Goal: Use online tool/utility: Utilize a website feature to perform a specific function

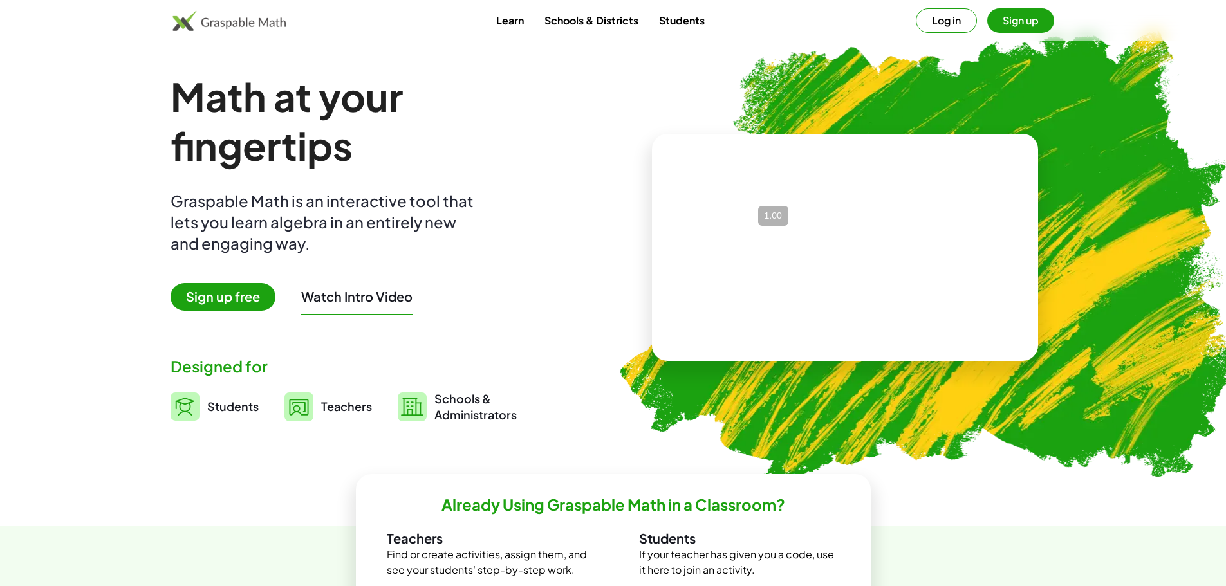
drag, startPoint x: 561, startPoint y: 174, endPoint x: 610, endPoint y: 139, distance: 60.0
click at [561, 174] on div "Math at your fingertips Graspable Math is an interactive tool that lets you lea…" at bounding box center [382, 247] width 422 height 351
click at [961, 26] on button "Log in" at bounding box center [946, 20] width 61 height 24
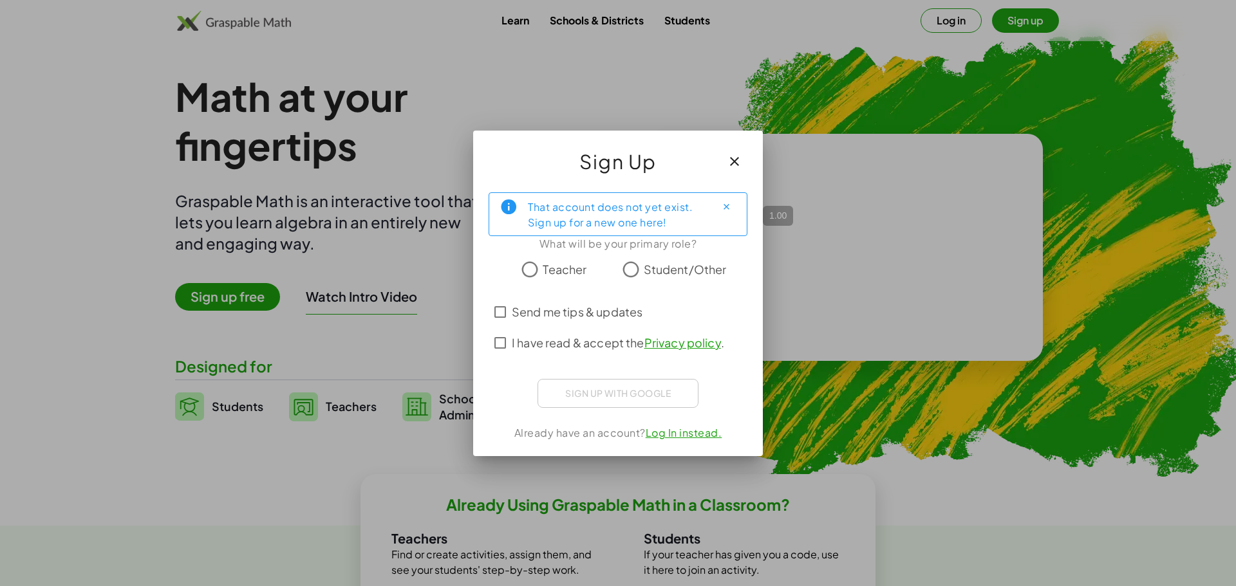
click at [663, 219] on div "That account does not yet exist. Sign up for a new one here!" at bounding box center [617, 214] width 178 height 32
drag, startPoint x: 663, startPoint y: 219, endPoint x: 535, endPoint y: 212, distance: 128.3
click at [536, 212] on div "That account does not yet exist. Sign up for a new one here!" at bounding box center [617, 214] width 178 height 32
click at [533, 212] on div "That account does not yet exist. Sign up for a new one here!" at bounding box center [617, 214] width 178 height 32
drag, startPoint x: 533, startPoint y: 212, endPoint x: 704, endPoint y: 224, distance: 171.6
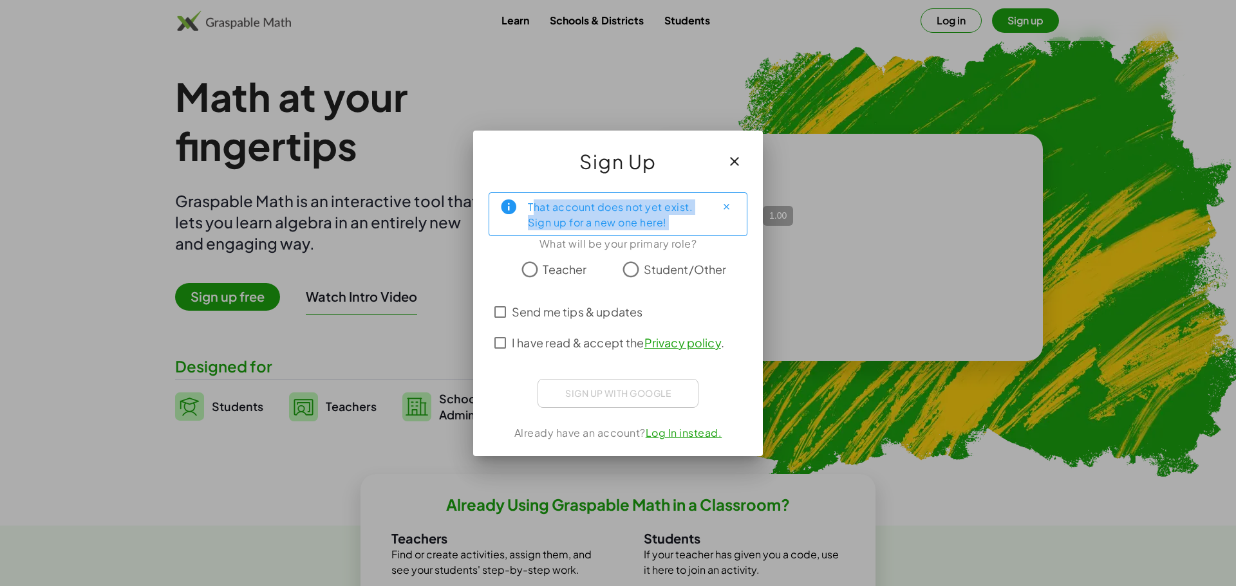
click at [704, 224] on div "That account does not yet exist. Sign up for a new one here!" at bounding box center [617, 214] width 178 height 32
click at [706, 224] on div "That account does not yet exist. Sign up for a new one here!" at bounding box center [617, 214] width 259 height 44
click at [648, 270] on span "Student/Other" at bounding box center [685, 269] width 83 height 17
click at [577, 346] on span "I have read & accept the Privacy policy ." at bounding box center [618, 342] width 212 height 17
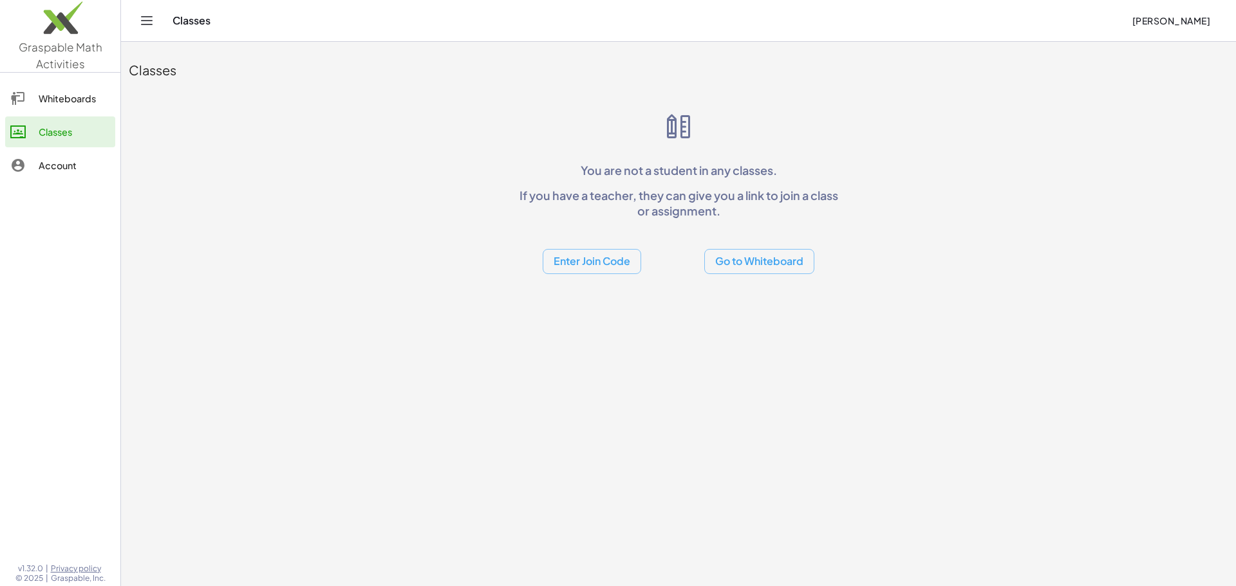
click at [797, 272] on button "Go to Whiteboard" at bounding box center [759, 261] width 110 height 25
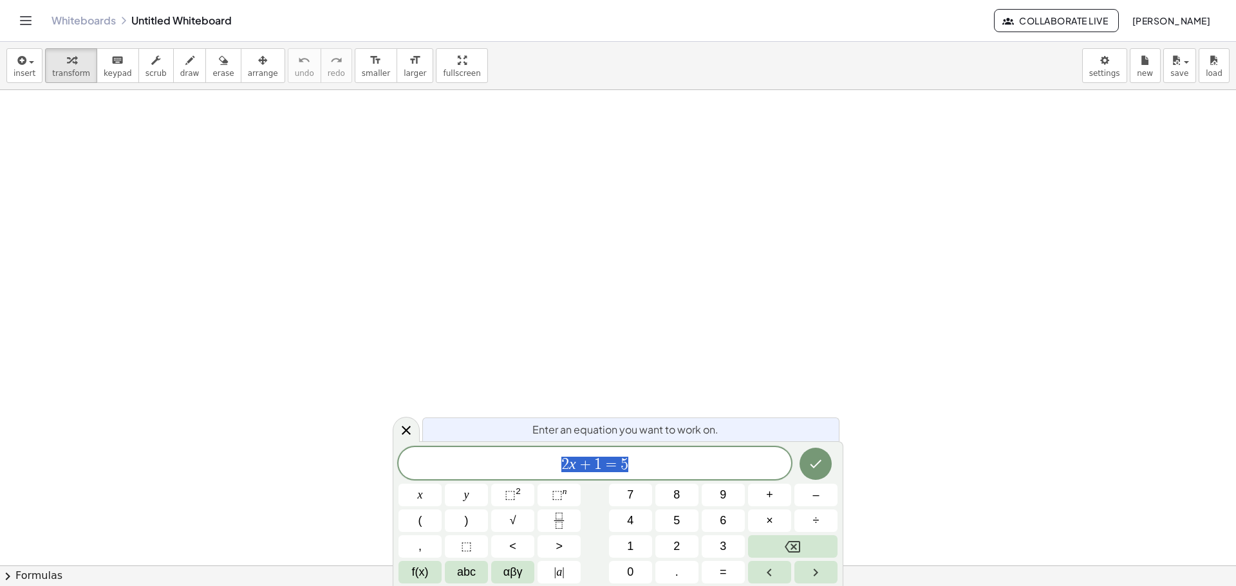
click at [638, 340] on div at bounding box center [618, 565] width 1236 height 951
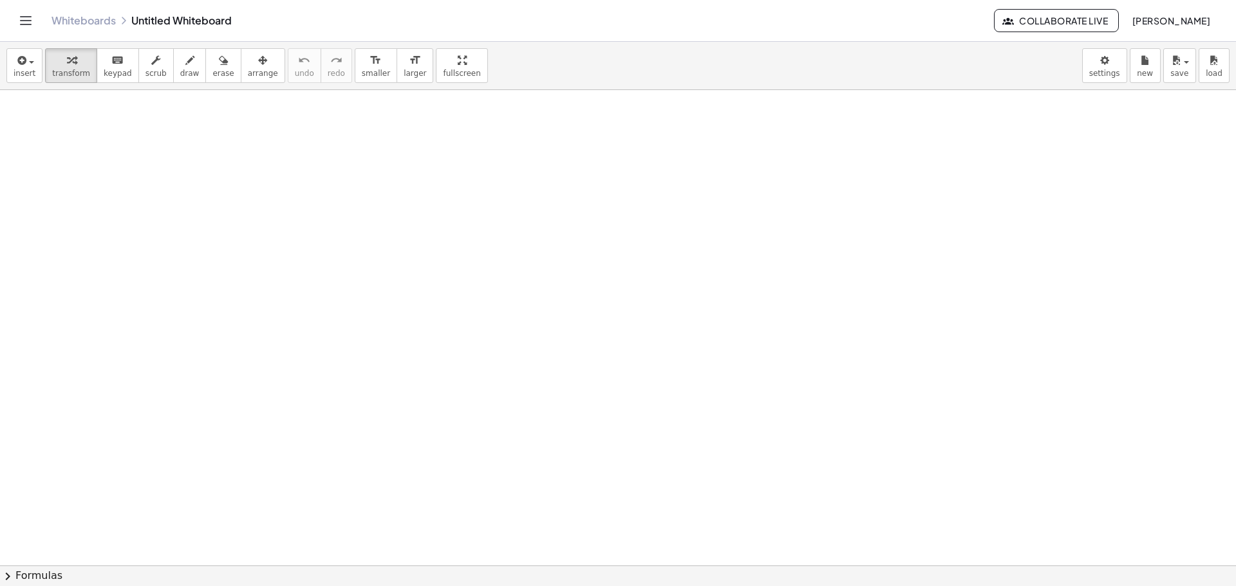
click at [674, 449] on div at bounding box center [618, 565] width 1236 height 951
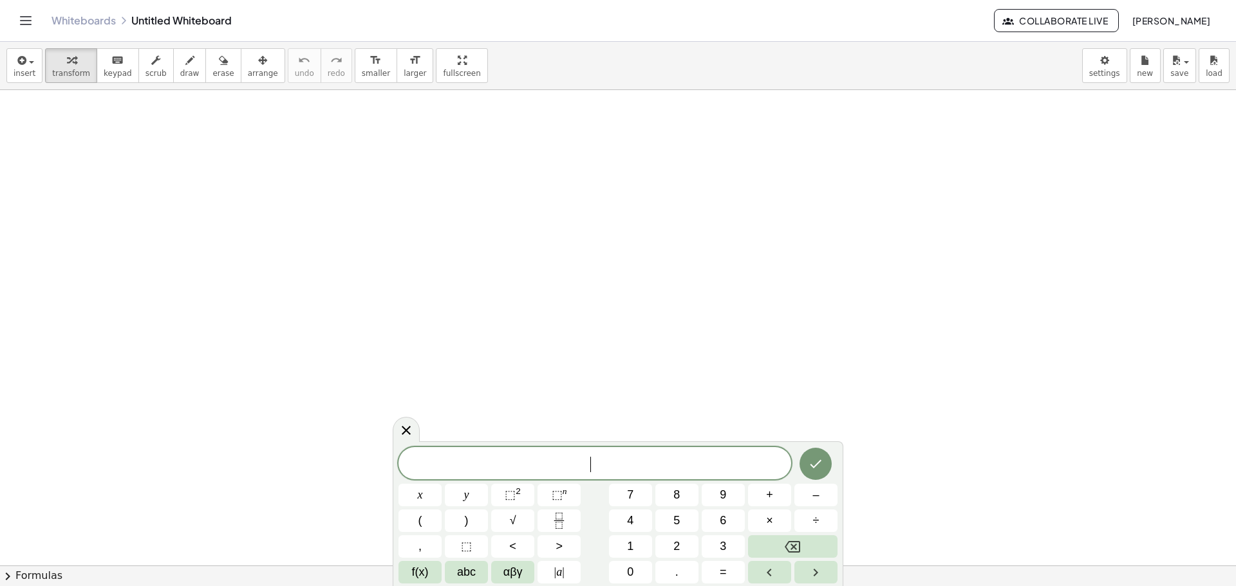
click at [680, 459] on span "​" at bounding box center [594, 465] width 393 height 18
click at [664, 521] on button "5" at bounding box center [676, 521] width 43 height 23
click at [787, 544] on icon "Backspace" at bounding box center [791, 547] width 15 height 12
drag, startPoint x: 896, startPoint y: 532, endPoint x: 854, endPoint y: 479, distance: 66.8
click at [896, 531] on div at bounding box center [618, 565] width 1236 height 951
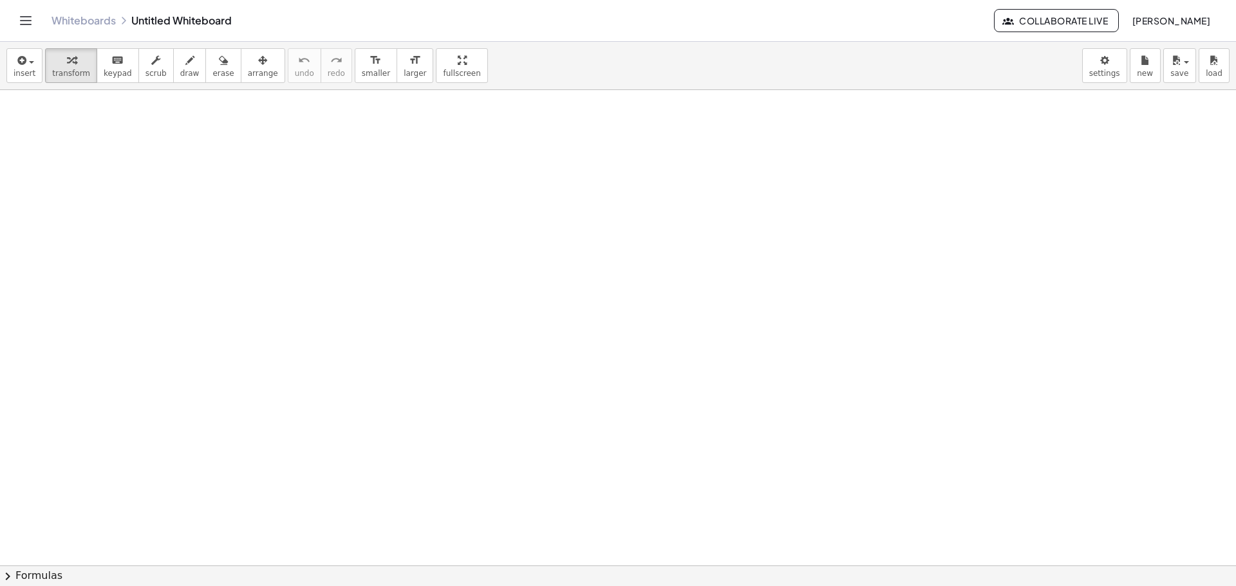
click at [692, 547] on div at bounding box center [618, 565] width 1236 height 951
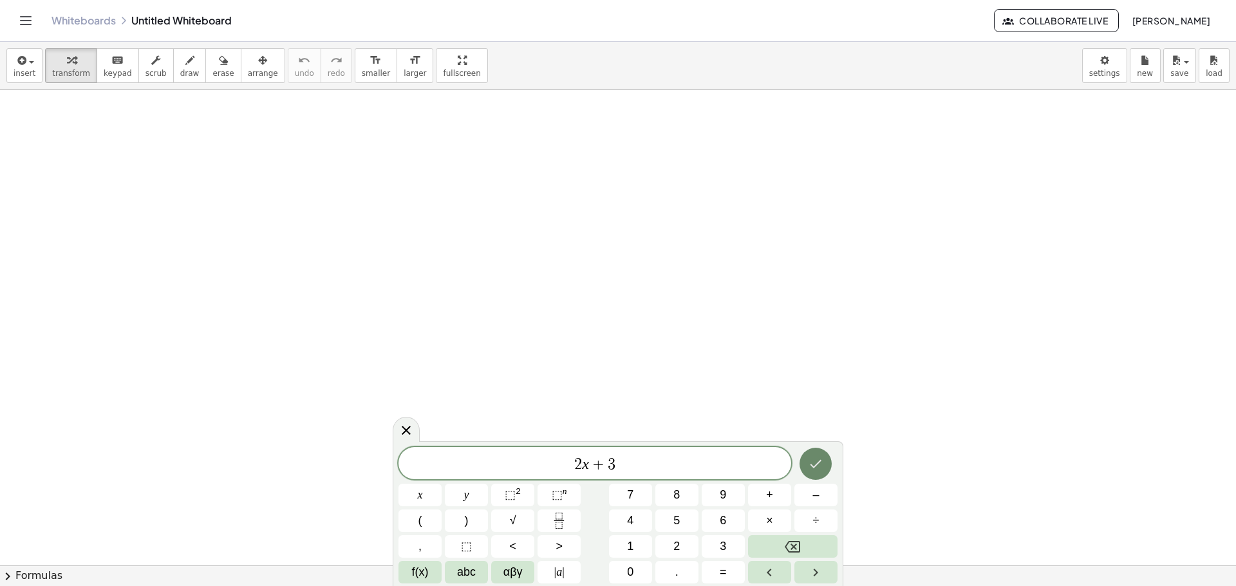
click at [806, 459] on button "Done" at bounding box center [815, 464] width 32 height 32
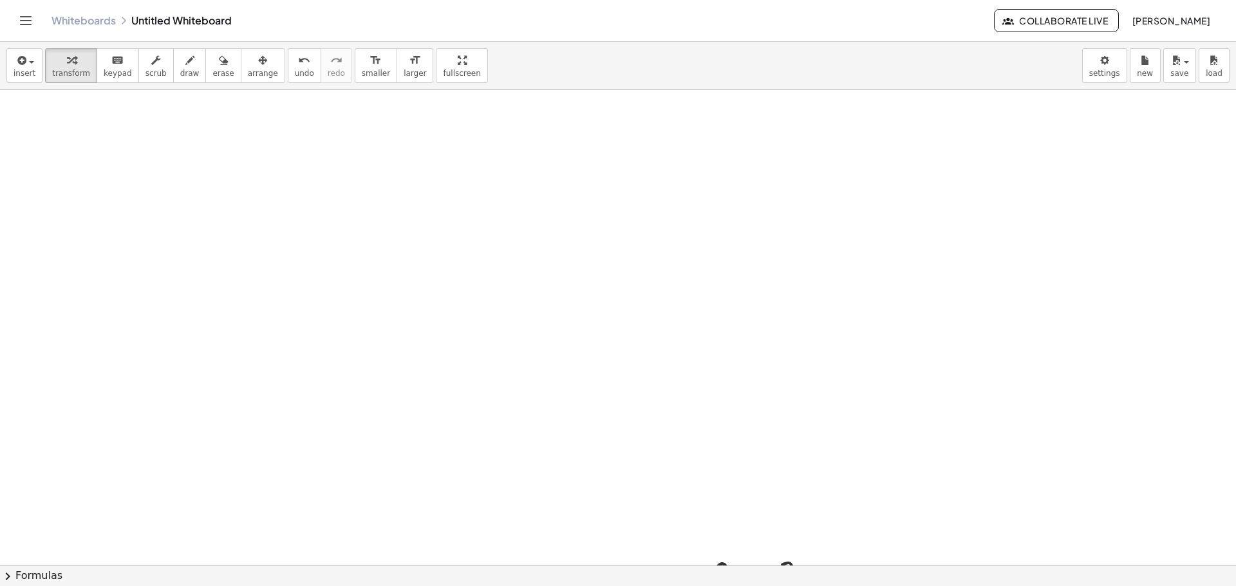
scroll to position [257, 0]
drag, startPoint x: 766, startPoint y: 312, endPoint x: 579, endPoint y: 246, distance: 198.6
click at [579, 246] on div "+ · 2 · x + 3" at bounding box center [618, 308] width 1236 height 951
drag, startPoint x: 660, startPoint y: 302, endPoint x: 823, endPoint y: 328, distance: 164.7
click at [823, 328] on div "+ · 2 · x + 3" at bounding box center [618, 308] width 1236 height 951
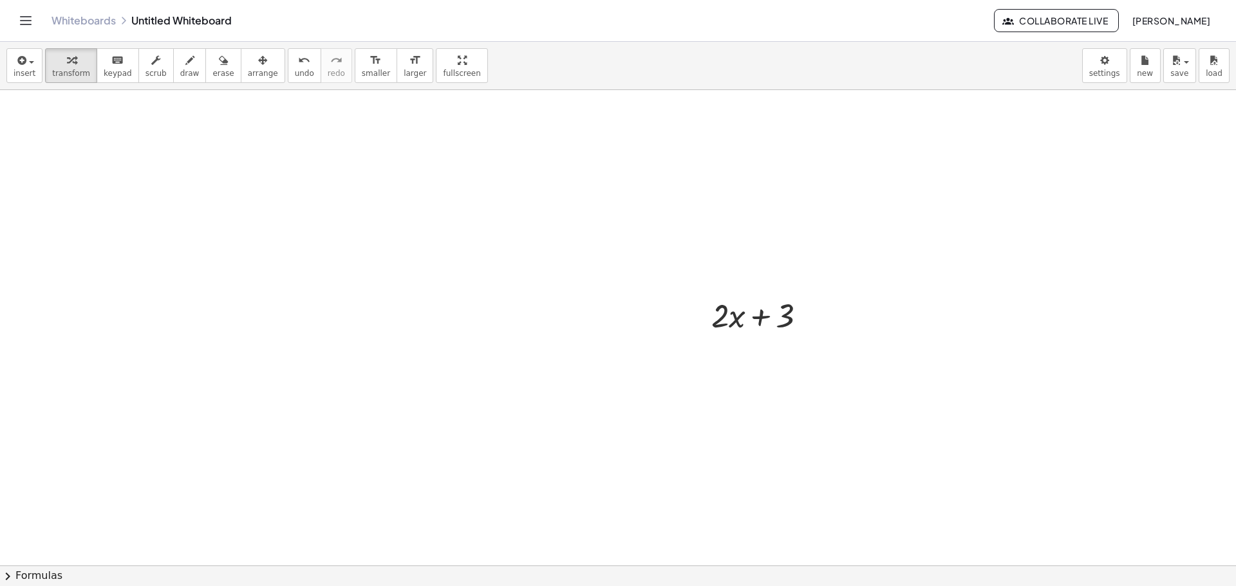
click at [624, 295] on div "+ · 2 · x + 3" at bounding box center [618, 308] width 1236 height 951
drag, startPoint x: 811, startPoint y: 315, endPoint x: 568, endPoint y: 254, distance: 250.8
click at [568, 254] on div "+ · 2 · x + 3" at bounding box center [618, 308] width 1236 height 951
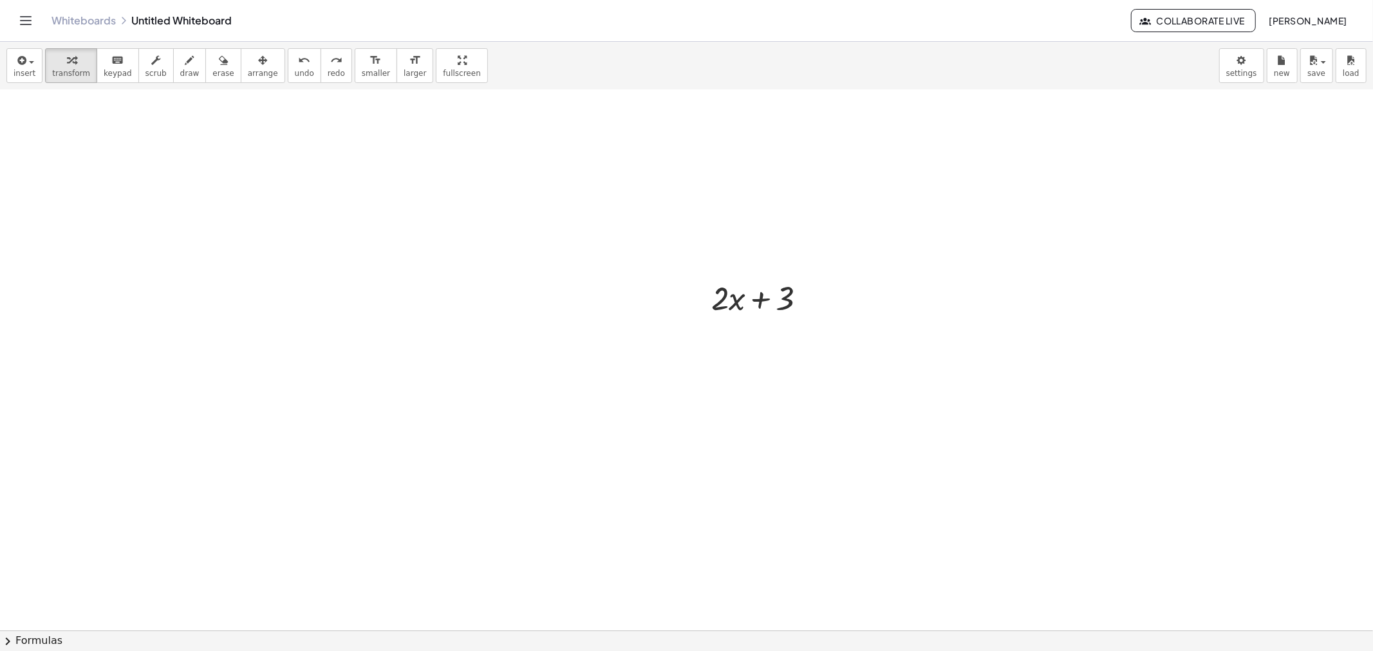
scroll to position [203, 0]
drag, startPoint x: 775, startPoint y: 358, endPoint x: 802, endPoint y: 362, distance: 26.7
click at [803, 362] on div at bounding box center [764, 369] width 118 height 44
drag, startPoint x: 723, startPoint y: 366, endPoint x: 695, endPoint y: 362, distance: 28.5
click at [695, 362] on div "· x + · 2 · x + 3" at bounding box center [759, 369] width 134 height 50
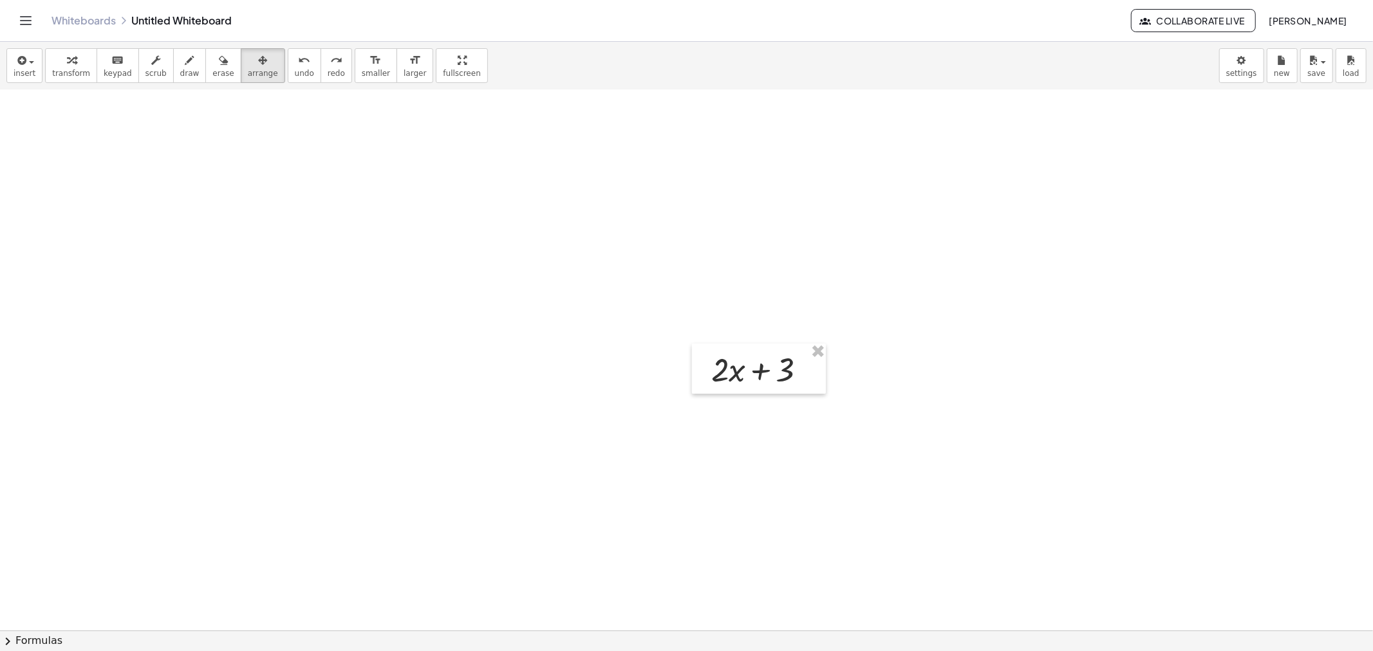
drag, startPoint x: 239, startPoint y: 62, endPoint x: 718, endPoint y: 264, distance: 520.3
click at [724, 268] on div "insert select one: Math Expression Function Text Youtube Video Graphing Geometr…" at bounding box center [686, 346] width 1373 height 609
drag, startPoint x: 764, startPoint y: 367, endPoint x: 414, endPoint y: 247, distance: 370.6
click at [412, 227] on div at bounding box center [437, 212] width 134 height 50
drag, startPoint x: 409, startPoint y: 243, endPoint x: 484, endPoint y: 299, distance: 93.8
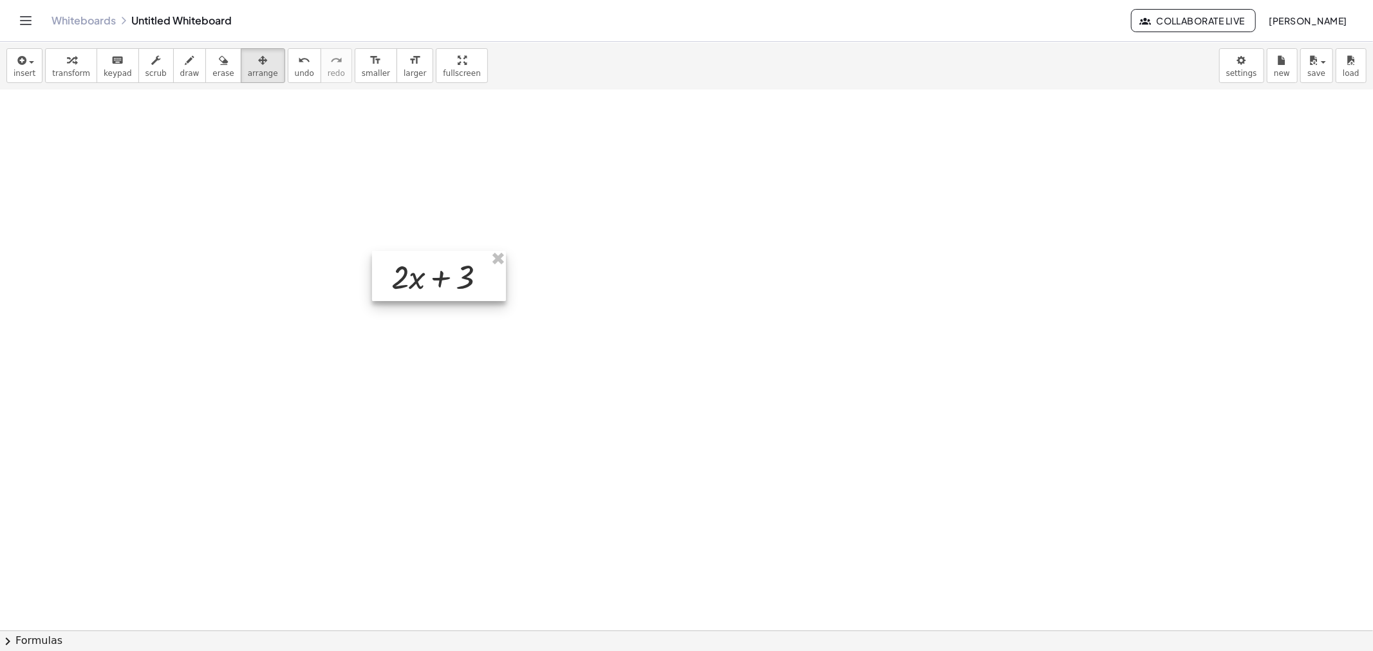
click at [460, 301] on div at bounding box center [439, 276] width 134 height 50
drag, startPoint x: 435, startPoint y: 232, endPoint x: 463, endPoint y: 233, distance: 28.3
click at [463, 233] on div at bounding box center [407, 229] width 134 height 50
click at [60, 71] on span "transform" at bounding box center [71, 73] width 38 height 9
drag, startPoint x: 452, startPoint y: 220, endPoint x: 499, endPoint y: 237, distance: 49.3
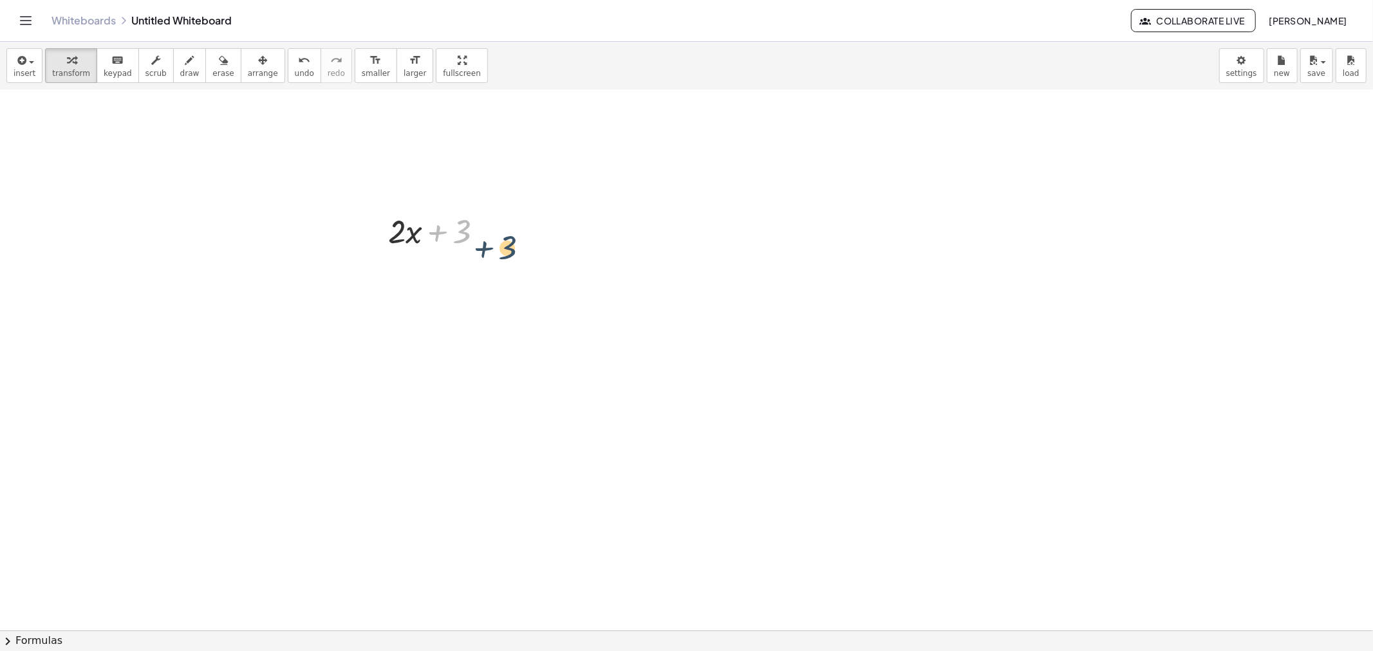
click at [499, 237] on div at bounding box center [441, 230] width 118 height 44
click at [30, 69] on span "insert" at bounding box center [25, 73] width 22 height 9
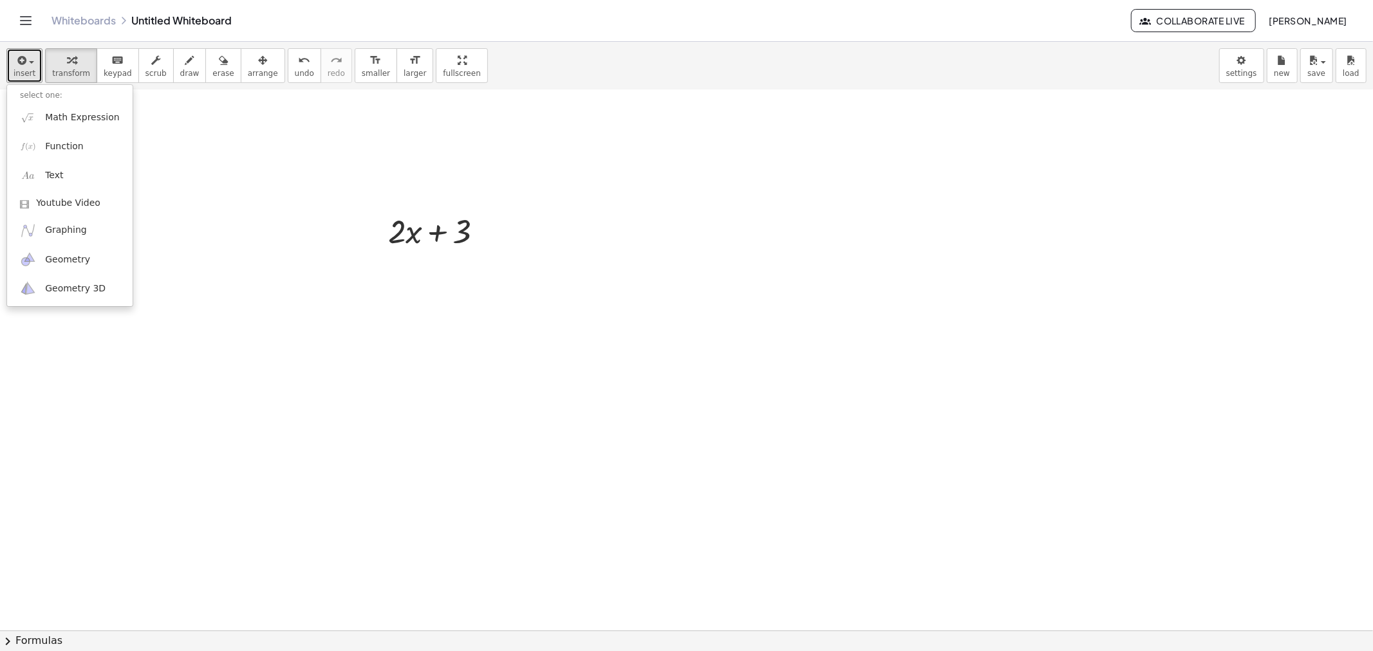
click at [212, 153] on div at bounding box center [686, 600] width 1373 height 1427
click at [10, 60] on button "insert" at bounding box center [24, 65] width 36 height 35
drag, startPoint x: 232, startPoint y: 172, endPoint x: 344, endPoint y: 157, distance: 112.9
click at [232, 171] on div at bounding box center [686, 600] width 1373 height 1427
